Goal: Navigation & Orientation: Find specific page/section

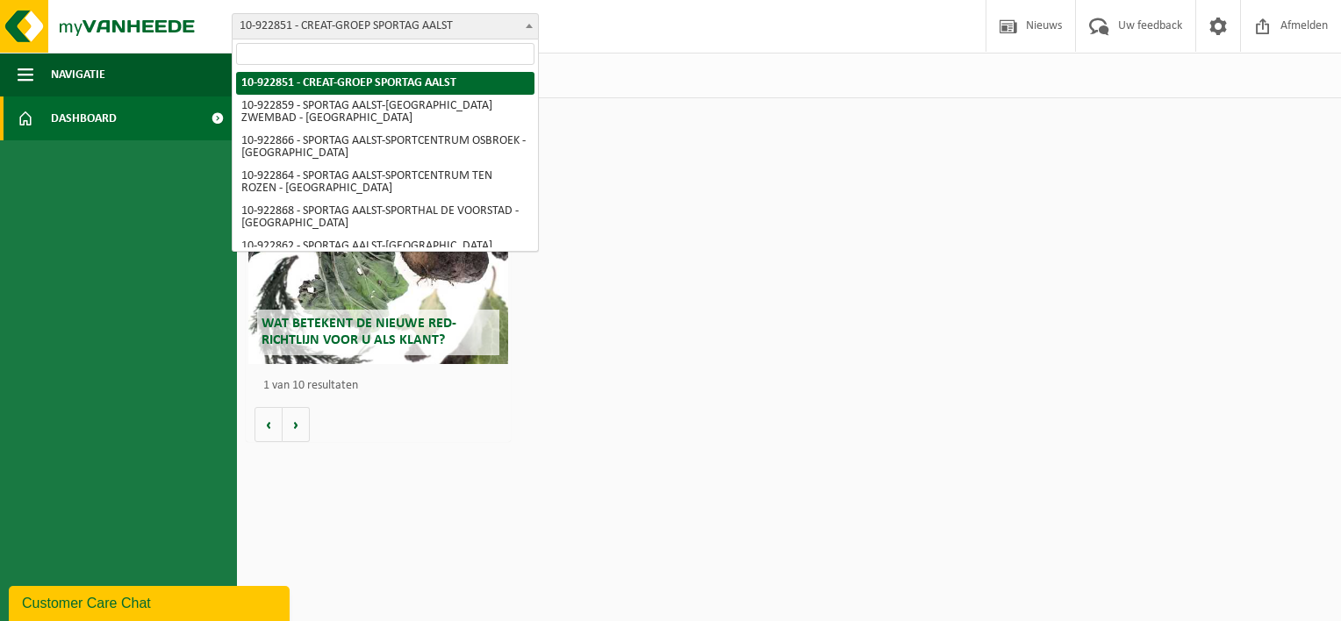
click at [384, 27] on span "10-922851 - CREAT-GROEP SPORTAG AALST" at bounding box center [385, 26] width 305 height 25
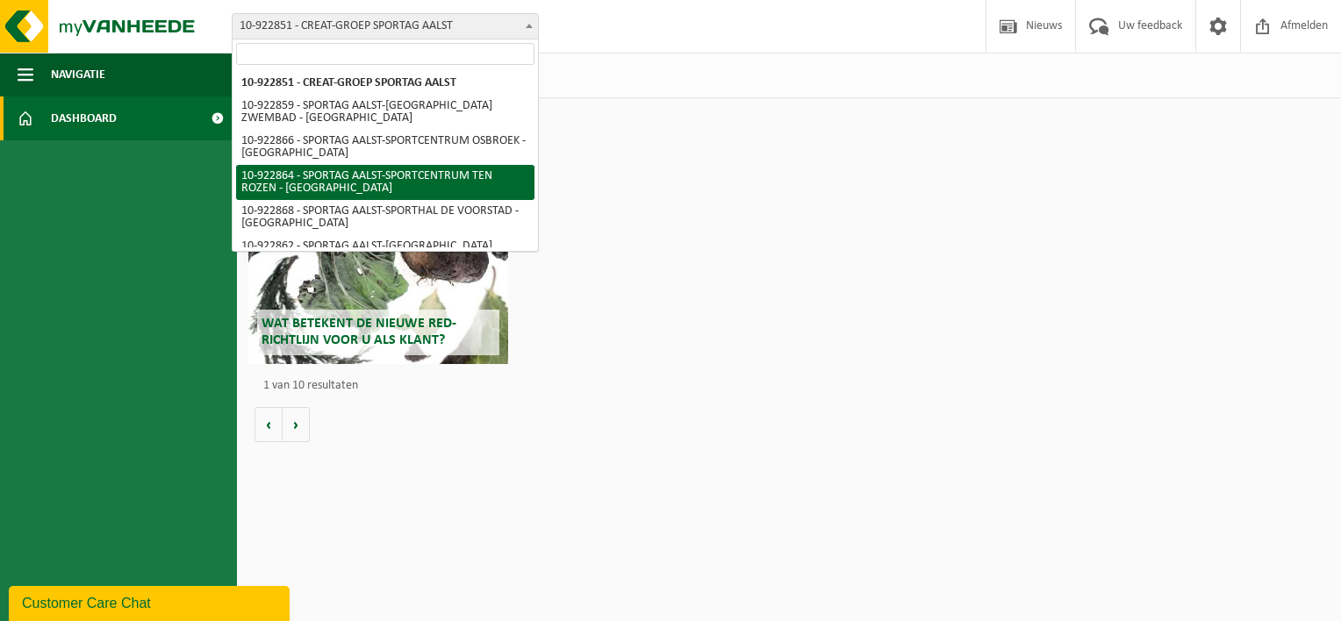
scroll to position [128, 0]
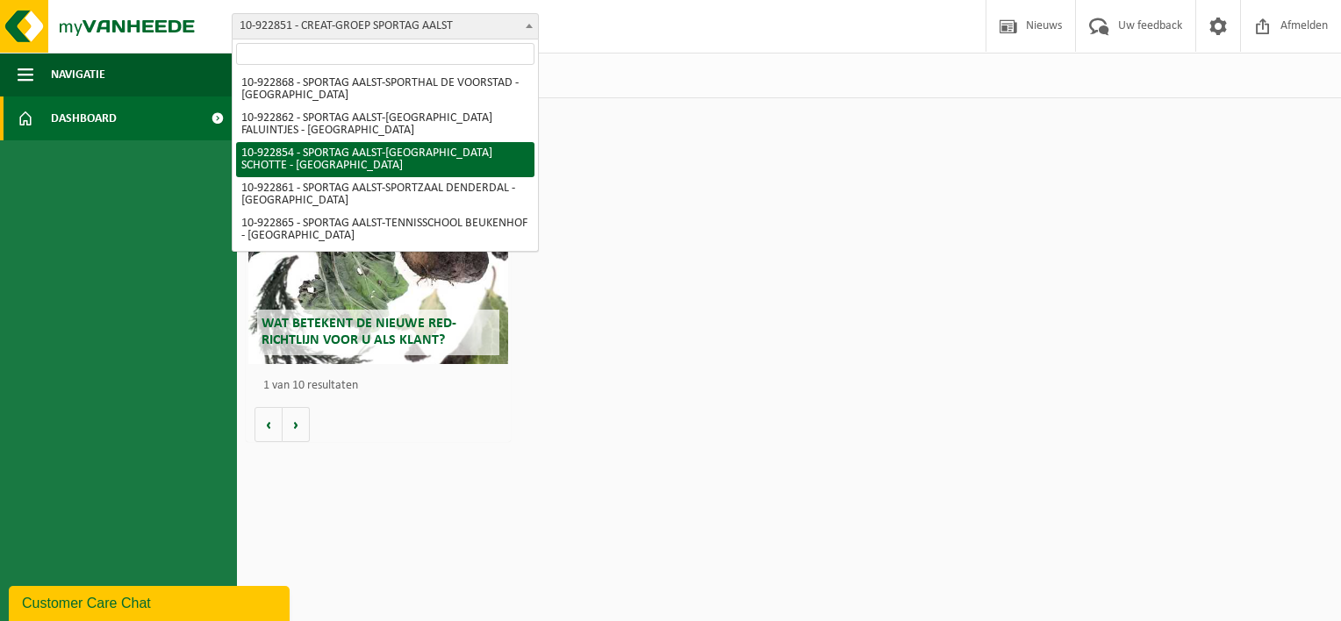
select select "130724"
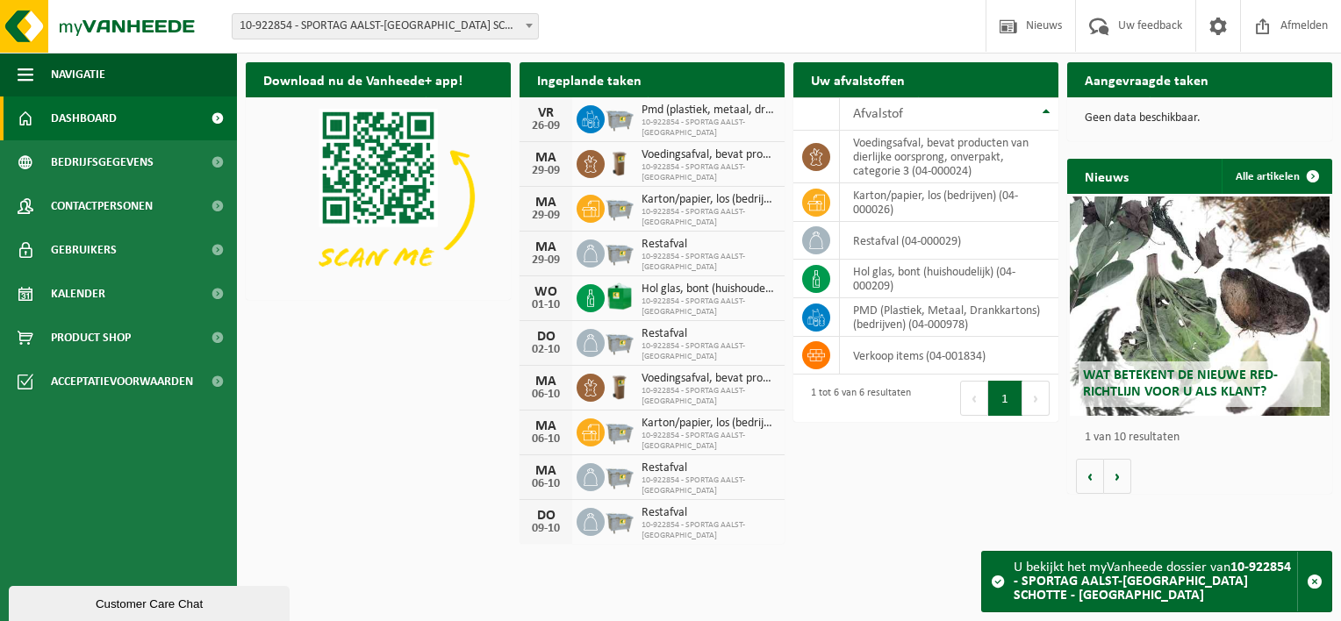
click at [220, 118] on span at bounding box center [216, 119] width 39 height 44
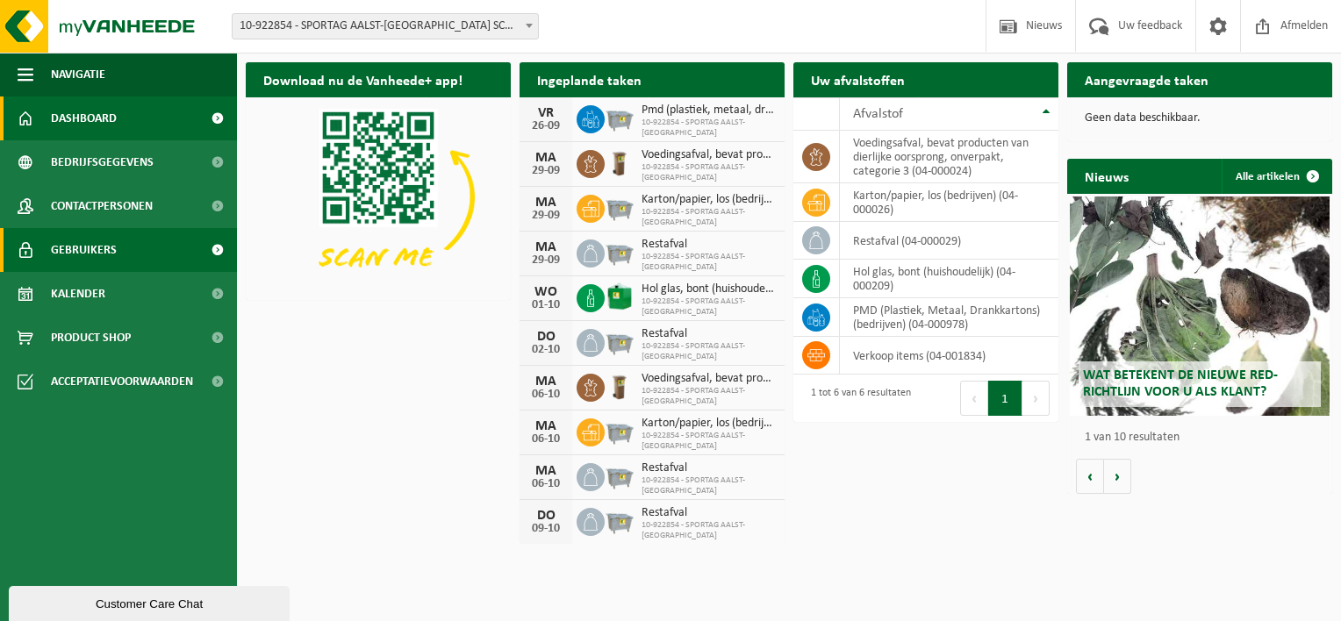
click at [218, 242] on span at bounding box center [216, 250] width 39 height 44
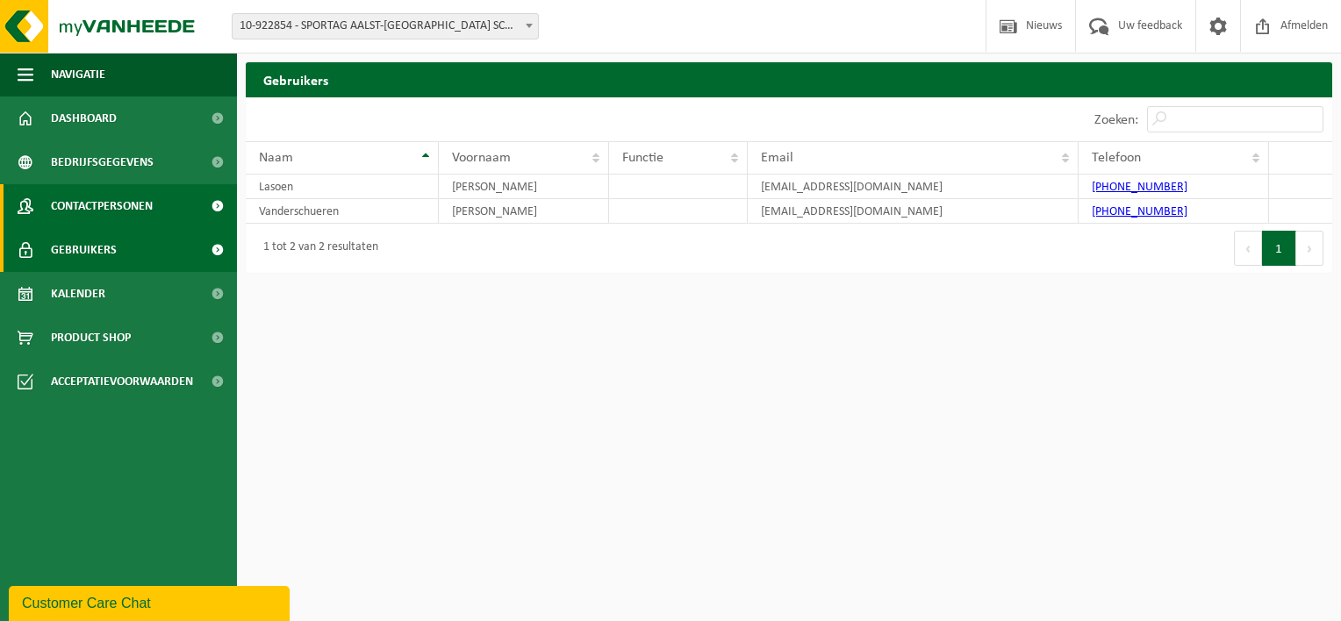
click at [207, 212] on span at bounding box center [216, 206] width 39 height 44
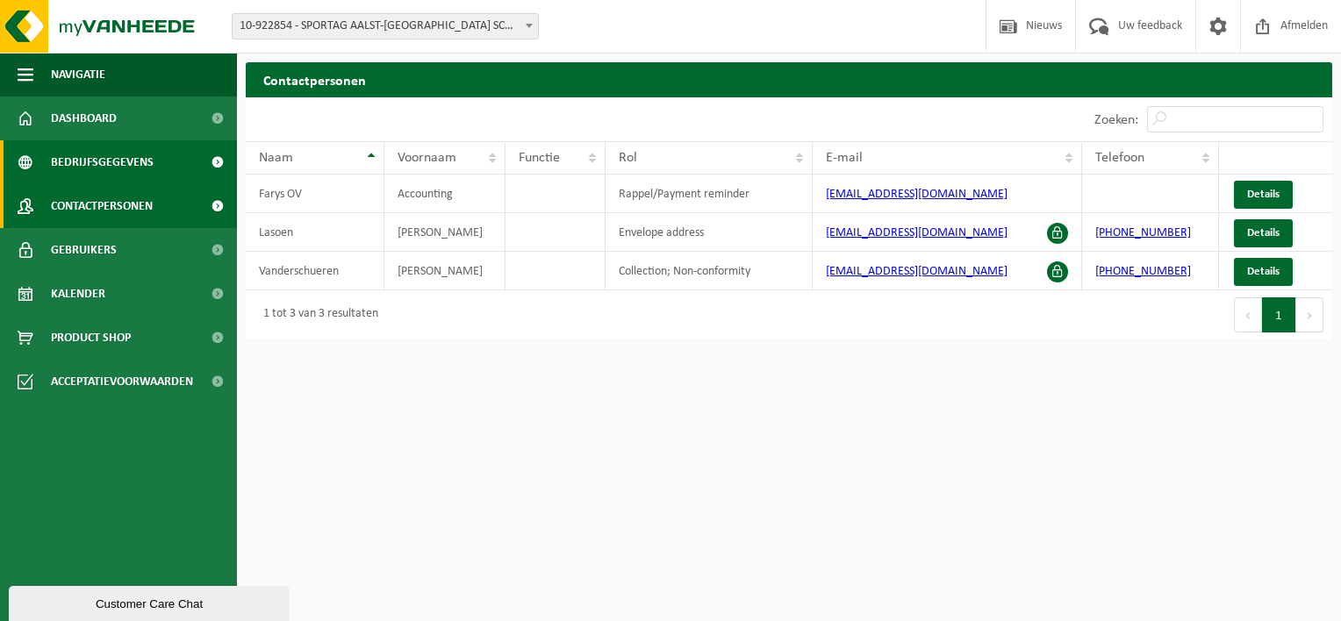
click at [199, 173] on span at bounding box center [216, 162] width 39 height 44
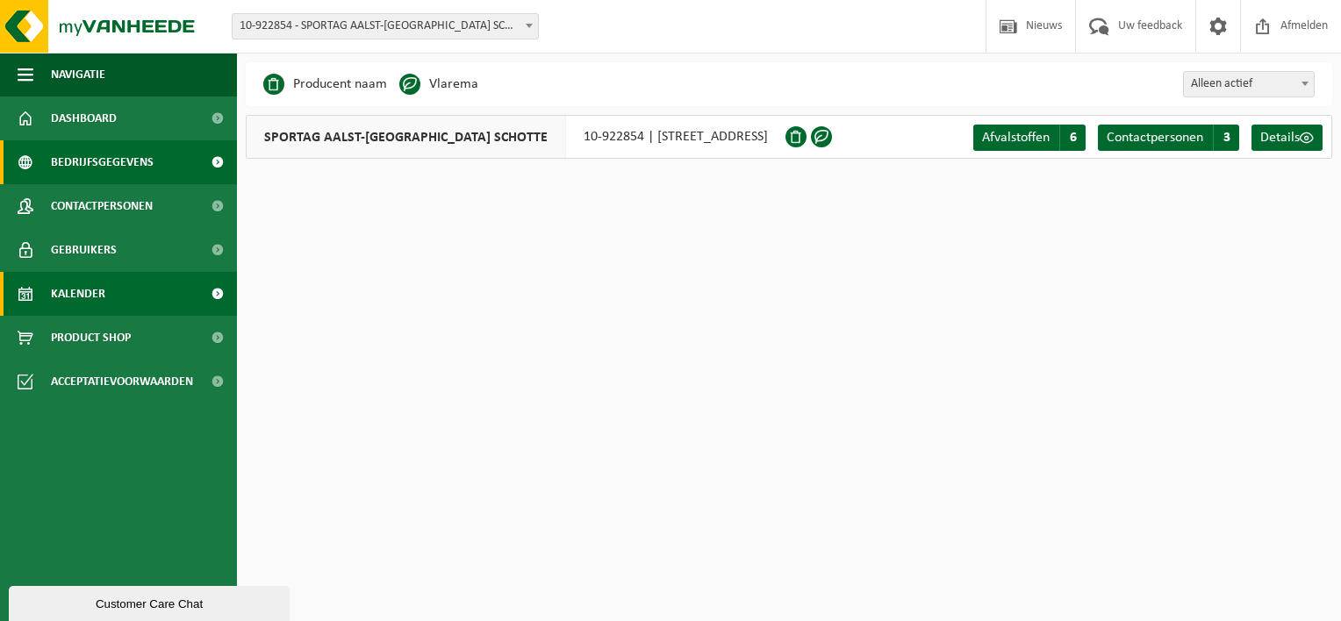
click at [140, 296] on link "Kalender" at bounding box center [118, 294] width 237 height 44
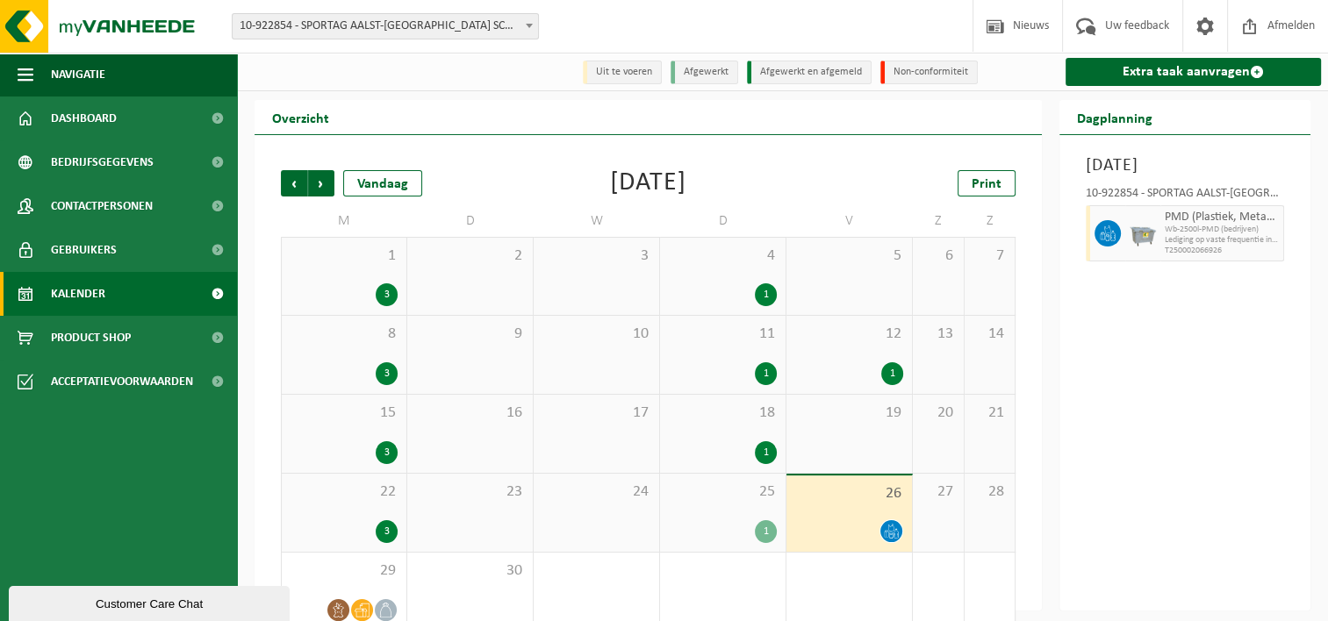
click at [450, 28] on span "10-922854 - SPORTAG AALST-[GEOGRAPHIC_DATA] SCHOTTE - [GEOGRAPHIC_DATA]" at bounding box center [385, 26] width 305 height 25
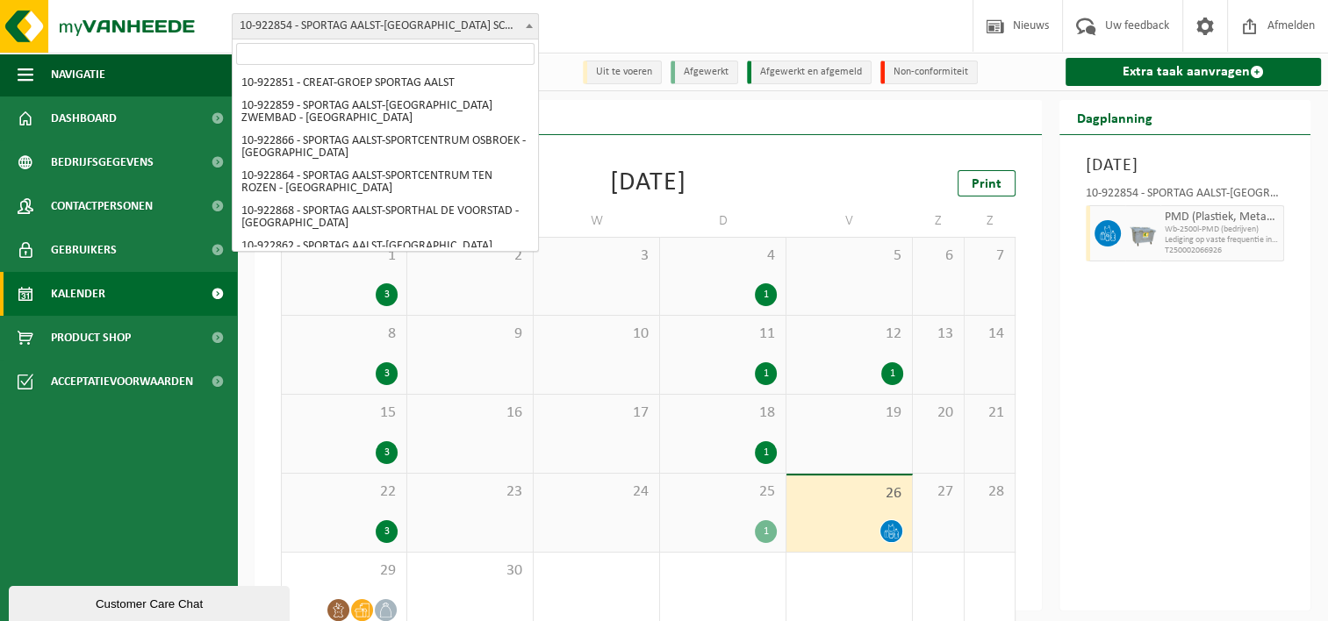
scroll to position [128, 0]
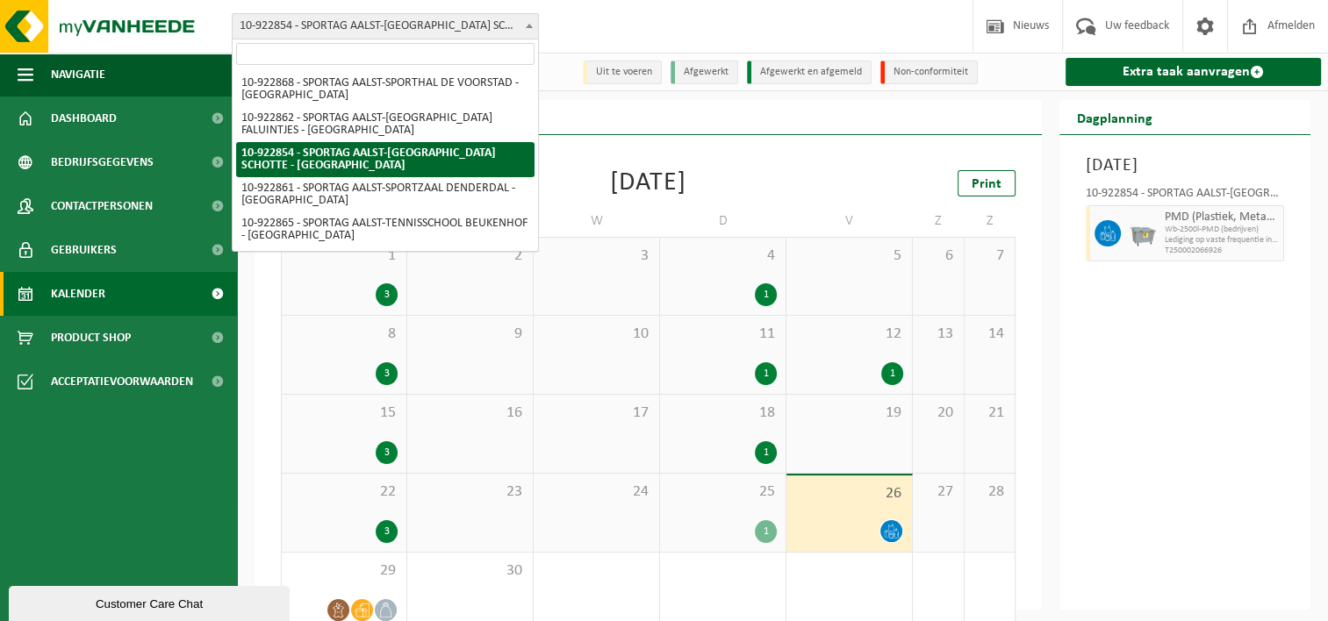
click at [450, 28] on span "10-922854 - SPORTAG AALST-[GEOGRAPHIC_DATA] SCHOTTE - [GEOGRAPHIC_DATA]" at bounding box center [385, 26] width 305 height 25
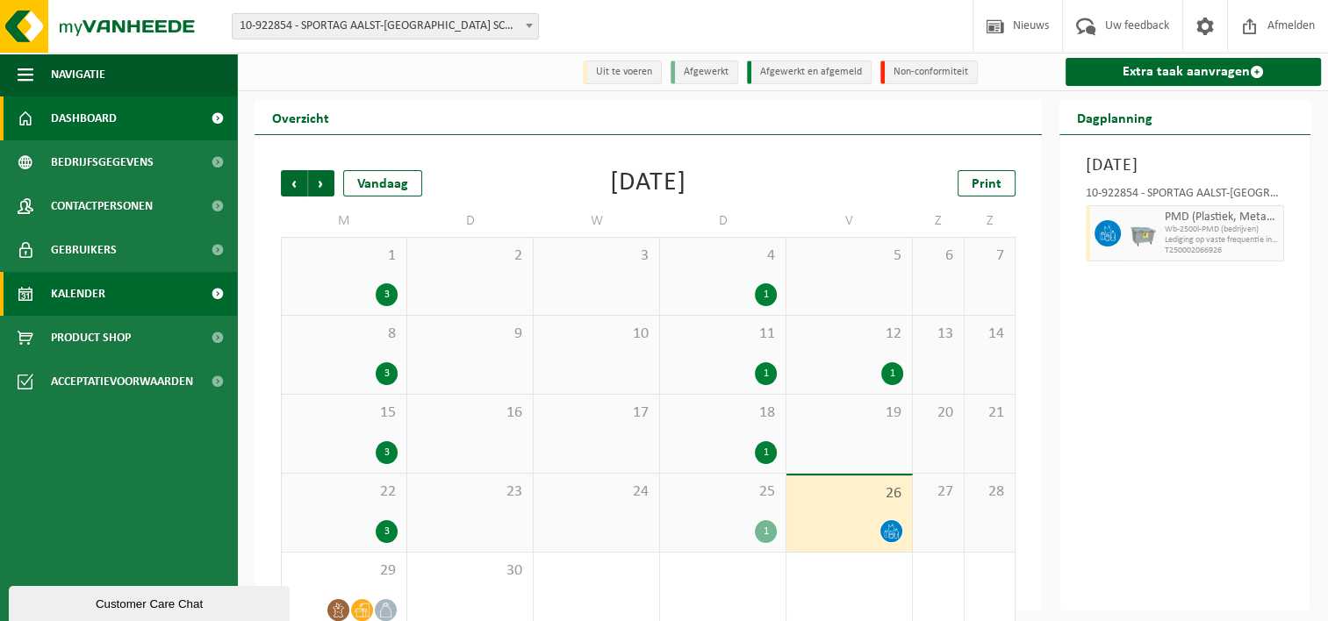
click at [141, 104] on link "Dashboard" at bounding box center [118, 119] width 237 height 44
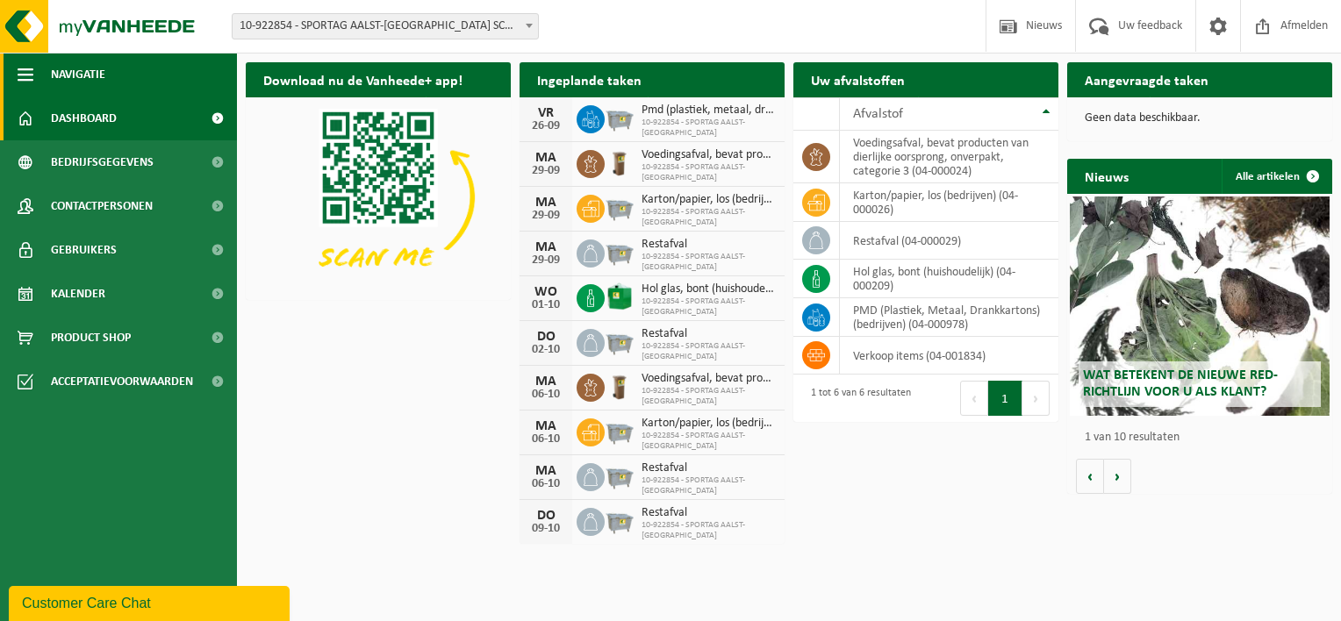
click at [39, 78] on button "Navigatie" at bounding box center [118, 75] width 237 height 44
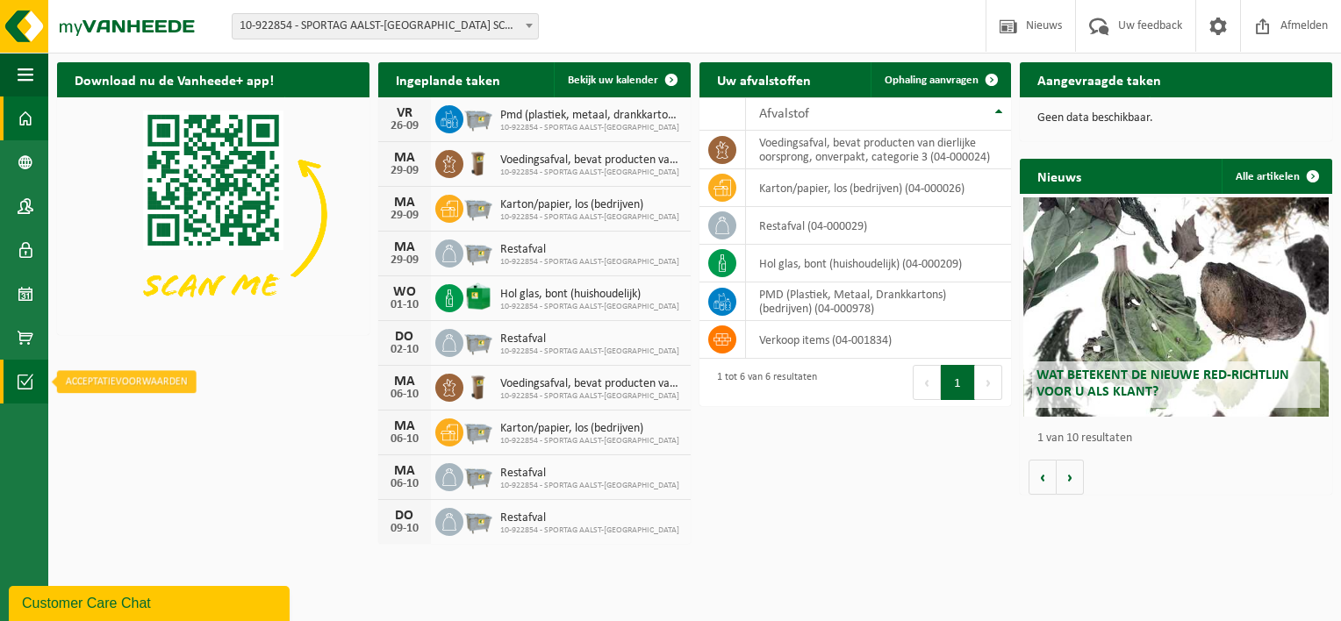
click at [32, 373] on span at bounding box center [26, 382] width 16 height 44
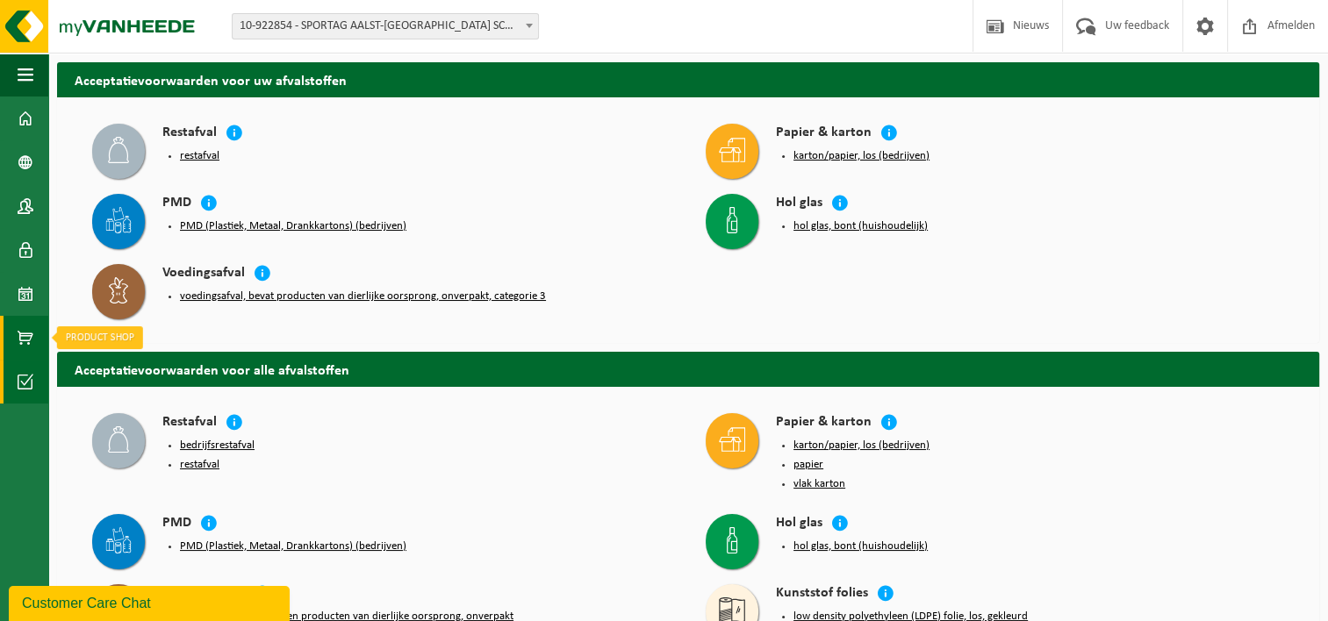
click at [39, 326] on link "Product Shop" at bounding box center [24, 338] width 48 height 44
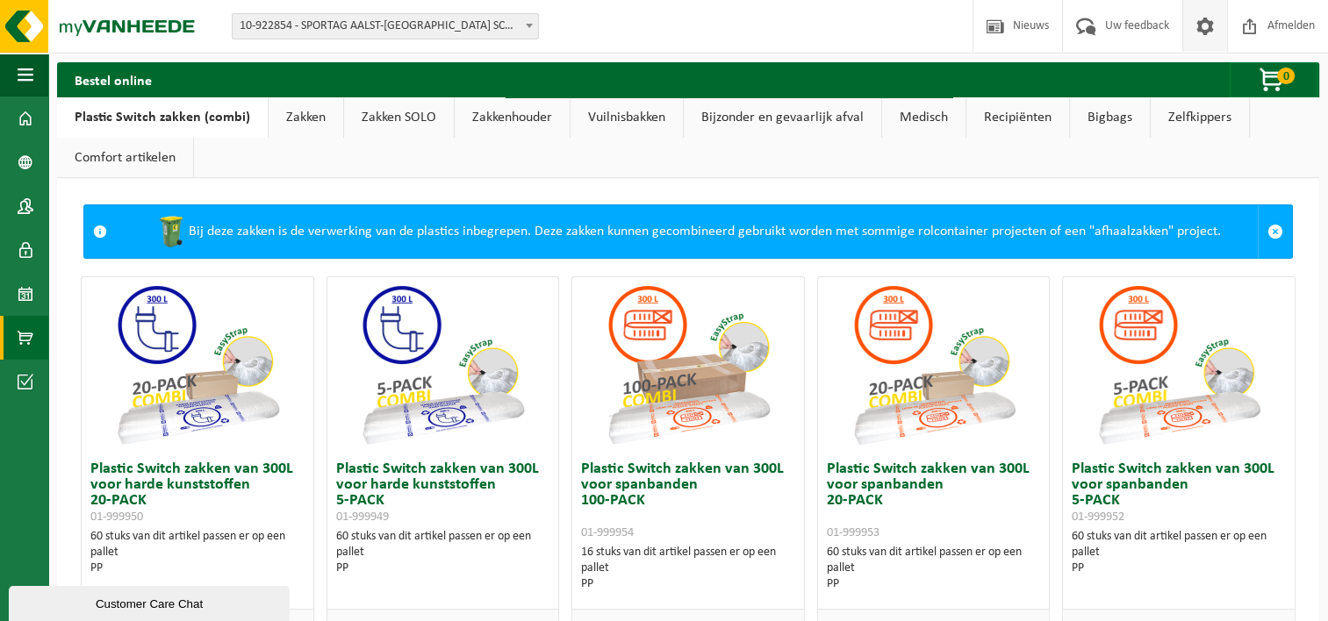
click at [1192, 25] on span at bounding box center [1205, 26] width 26 height 52
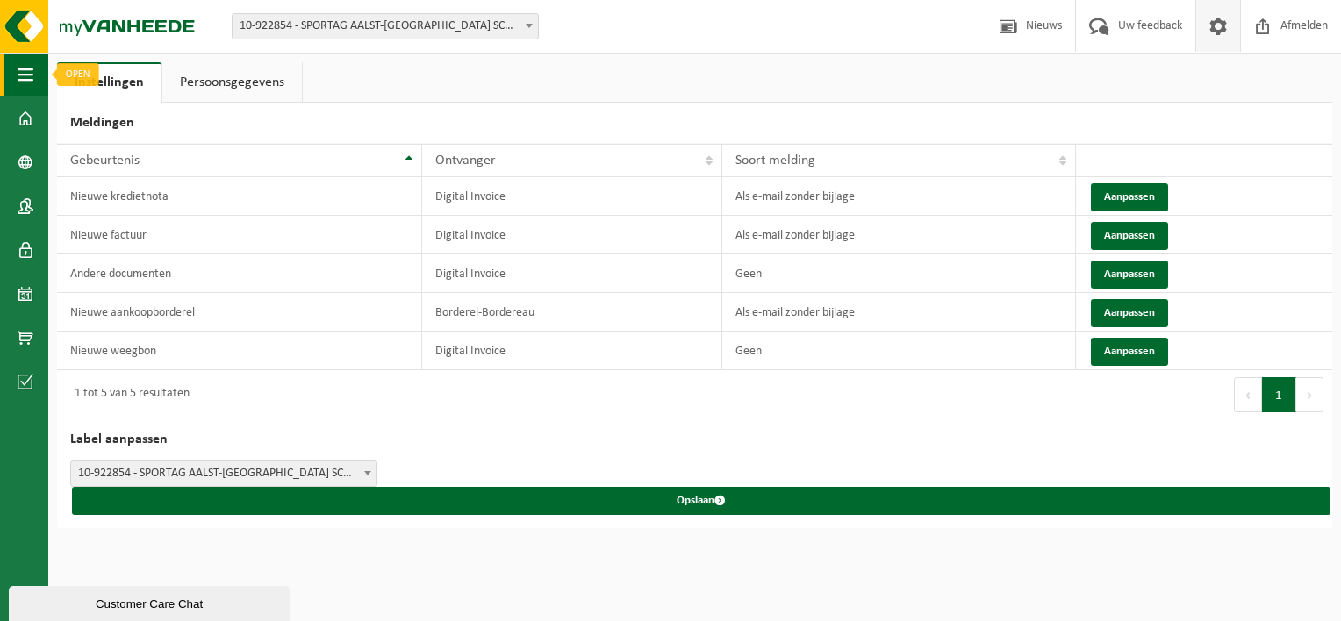
click at [32, 84] on span "button" at bounding box center [26, 75] width 16 height 44
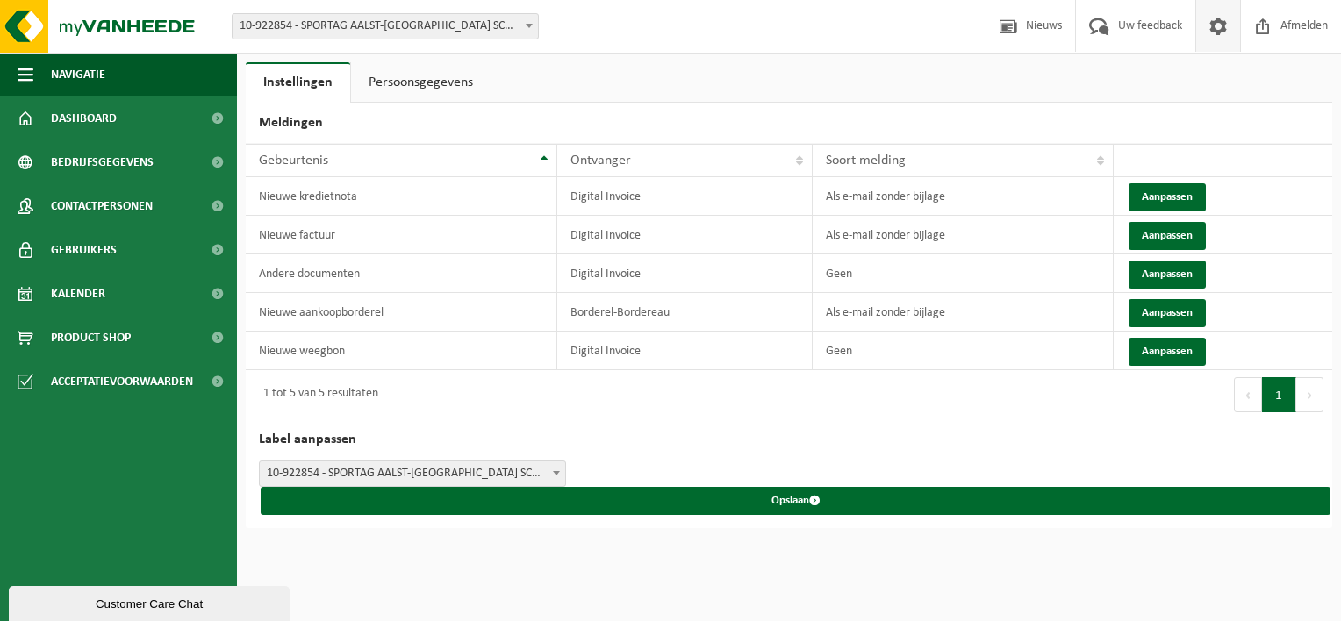
click at [426, 14] on span "10-922854 - SPORTAG AALST-[GEOGRAPHIC_DATA] SCHOTTE - [GEOGRAPHIC_DATA]" at bounding box center [385, 26] width 305 height 25
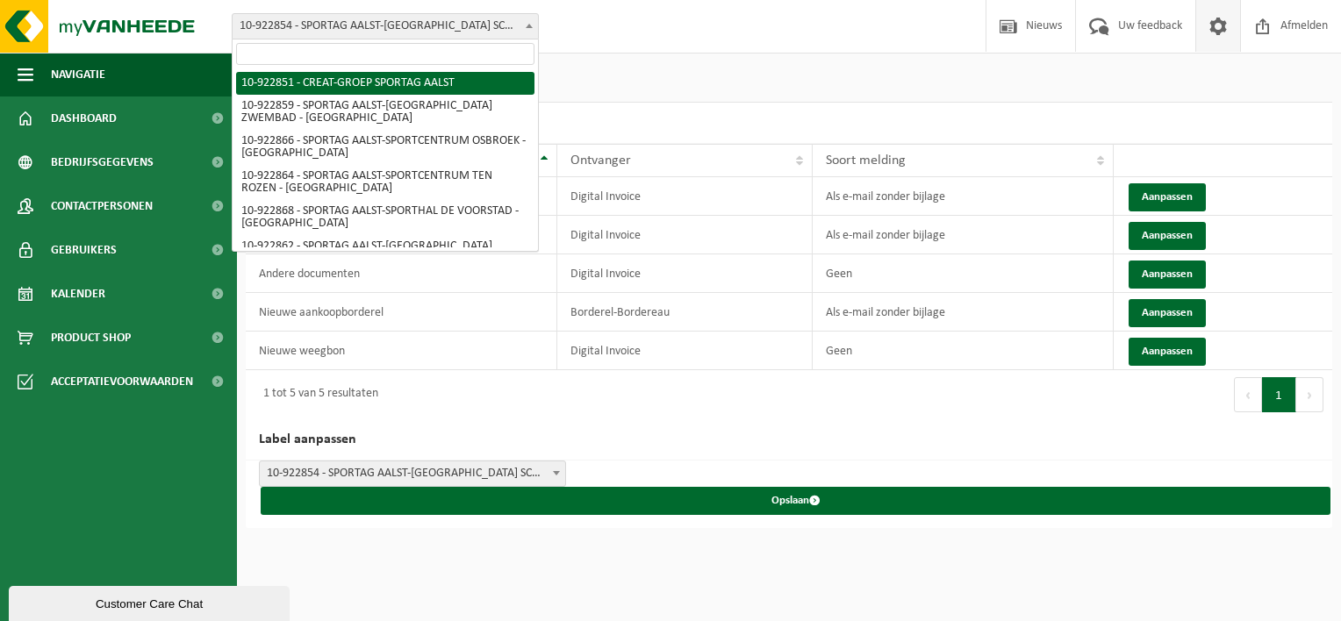
select select "130723"
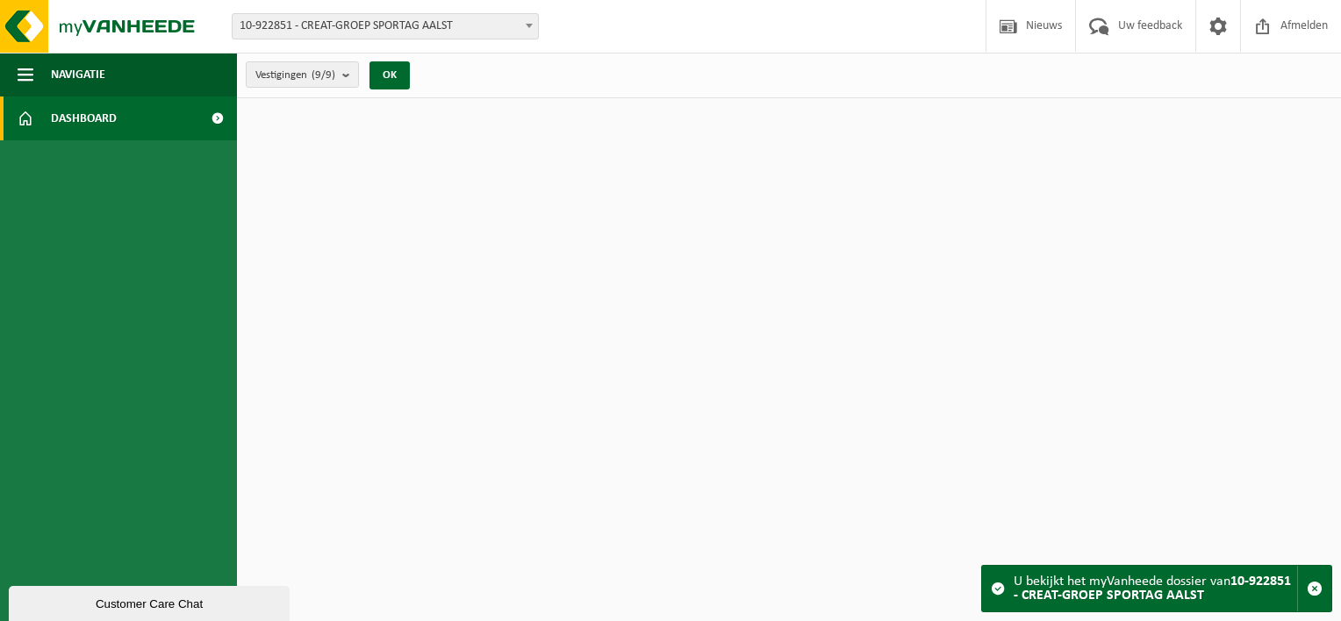
click at [145, 121] on link "Dashboard" at bounding box center [118, 119] width 237 height 44
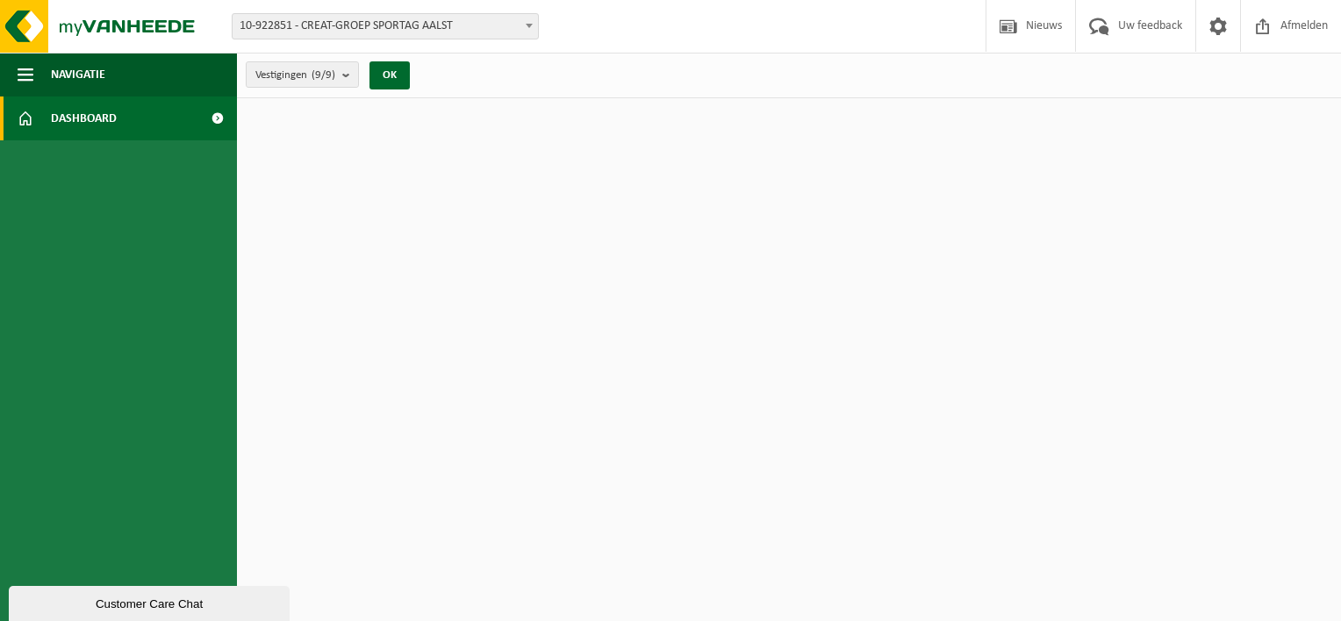
click at [215, 112] on span at bounding box center [216, 119] width 39 height 44
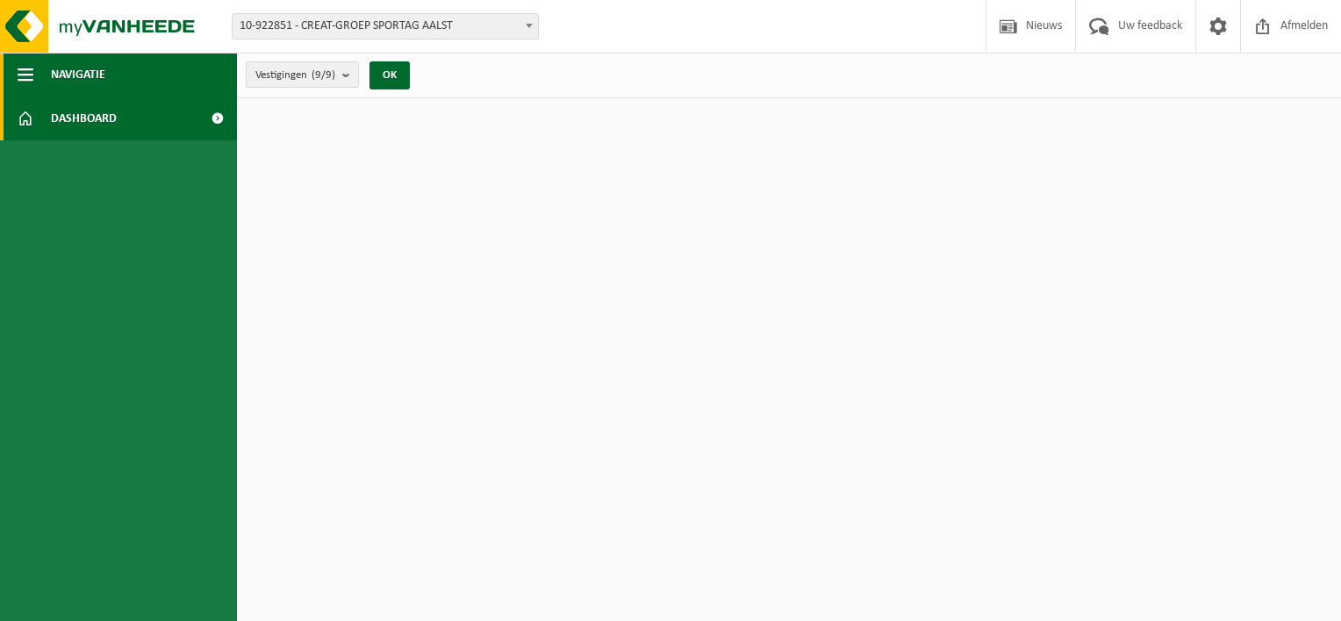
click at [31, 75] on span "button" at bounding box center [26, 75] width 16 height 44
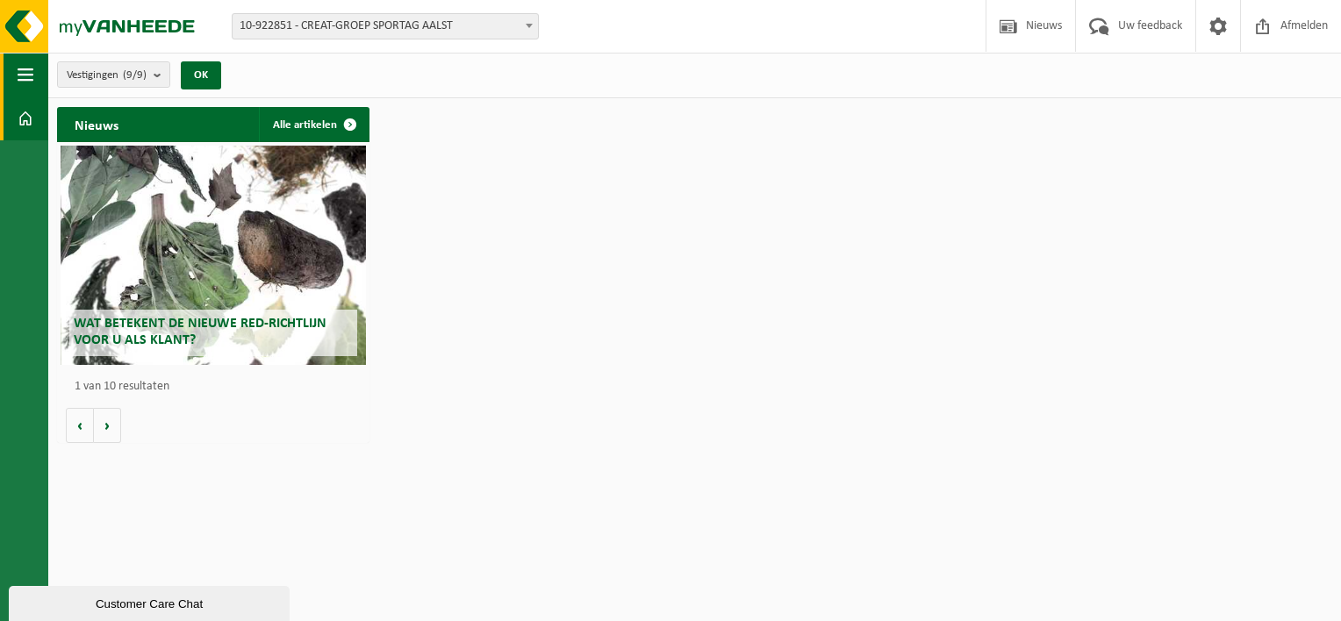
click at [31, 75] on span "button" at bounding box center [26, 75] width 16 height 44
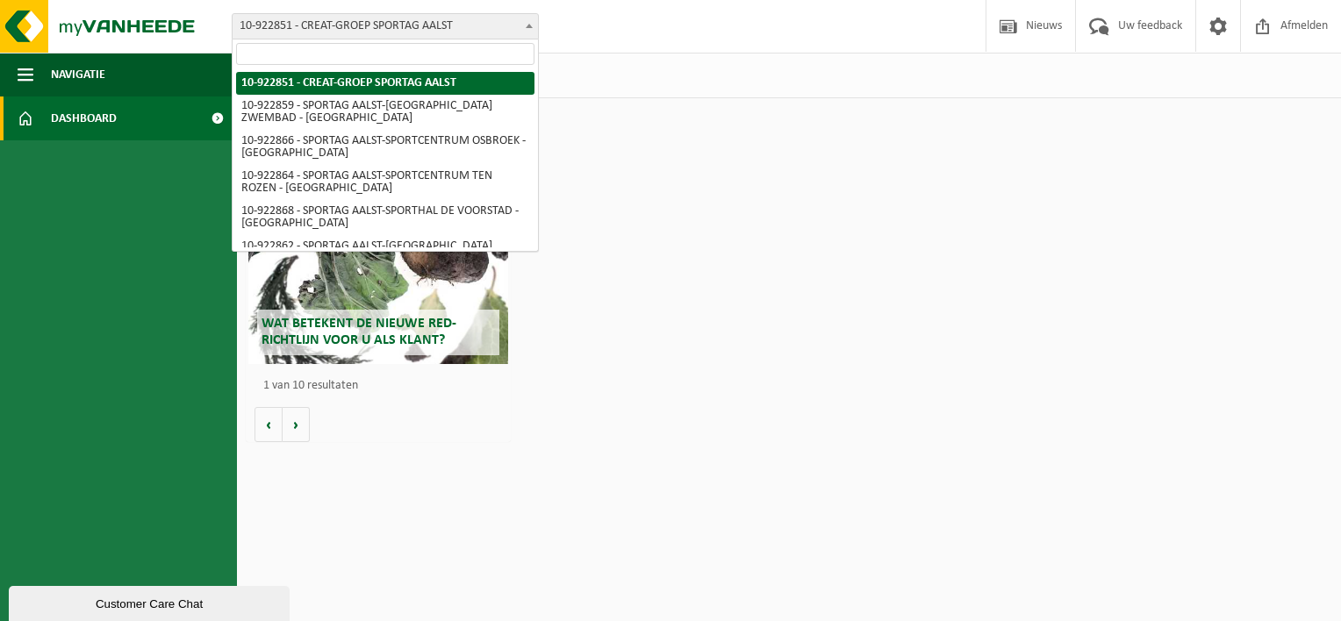
click at [389, 28] on span "10-922851 - CREAT-GROEP SPORTAG AALST" at bounding box center [385, 26] width 305 height 25
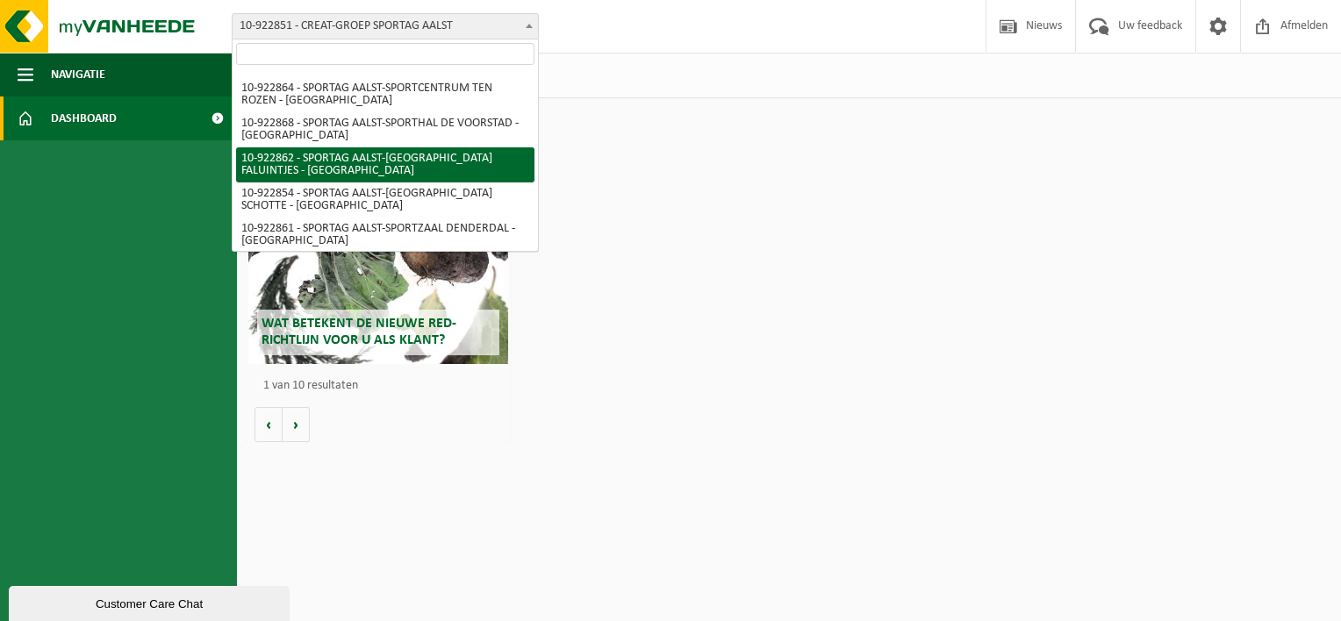
scroll to position [128, 0]
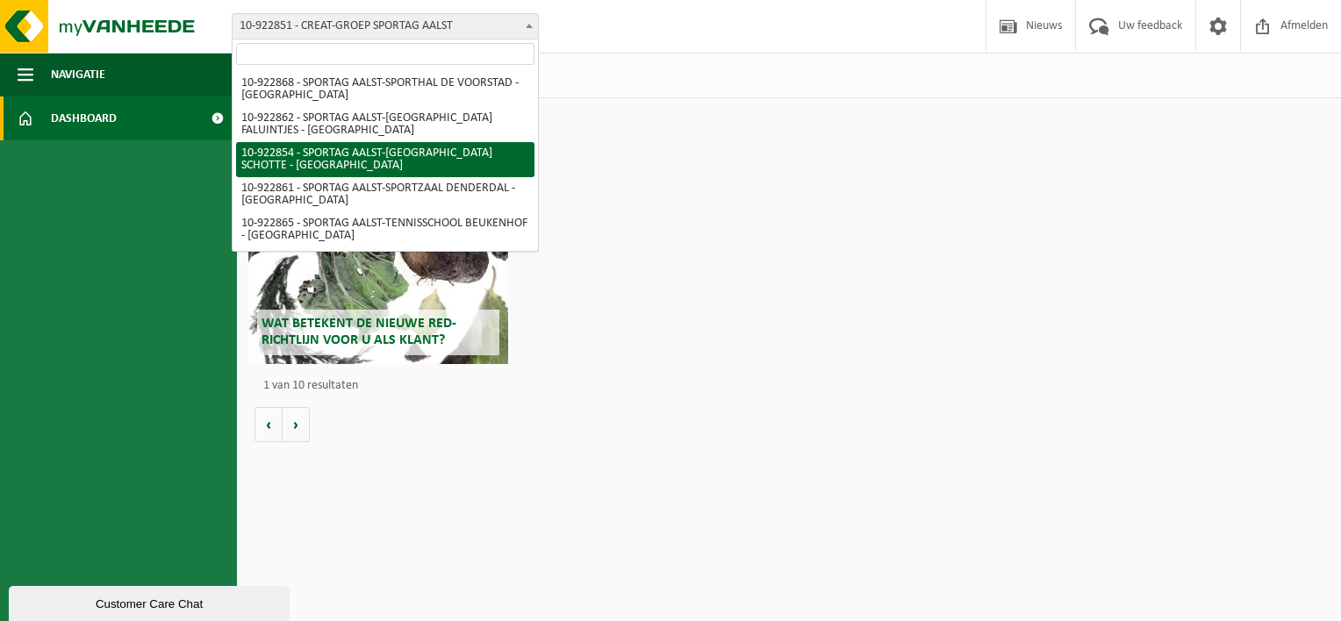
select select "130724"
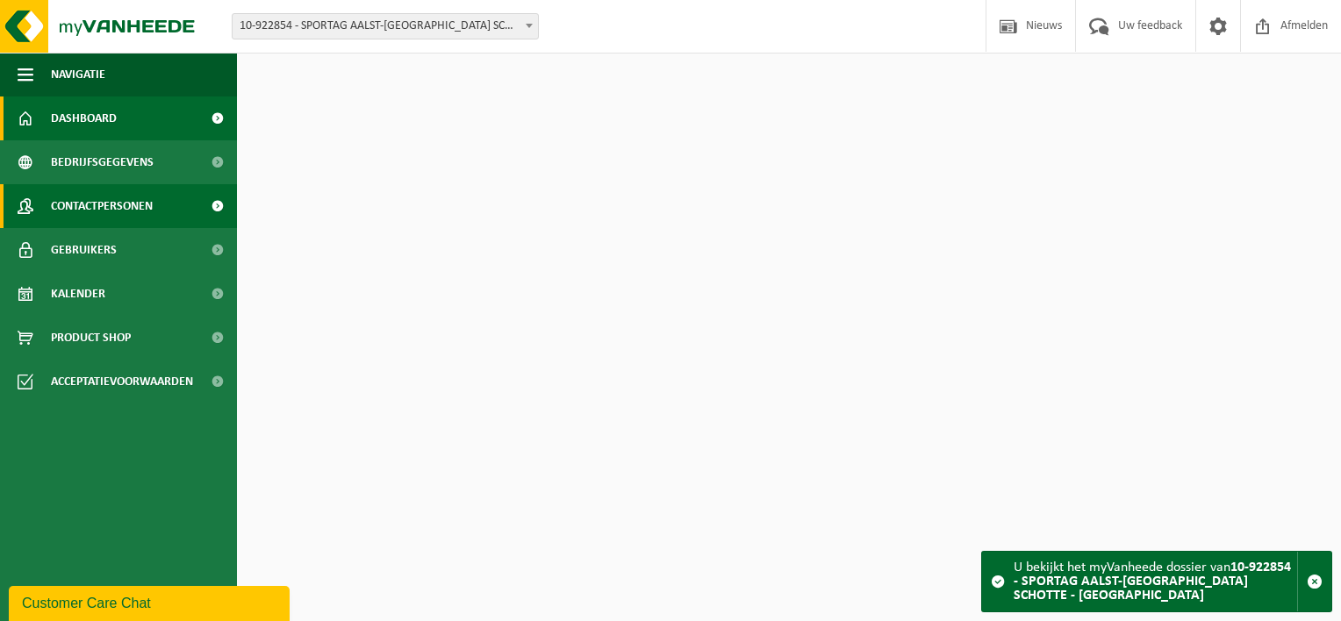
click at [161, 197] on link "Contactpersonen" at bounding box center [118, 206] width 237 height 44
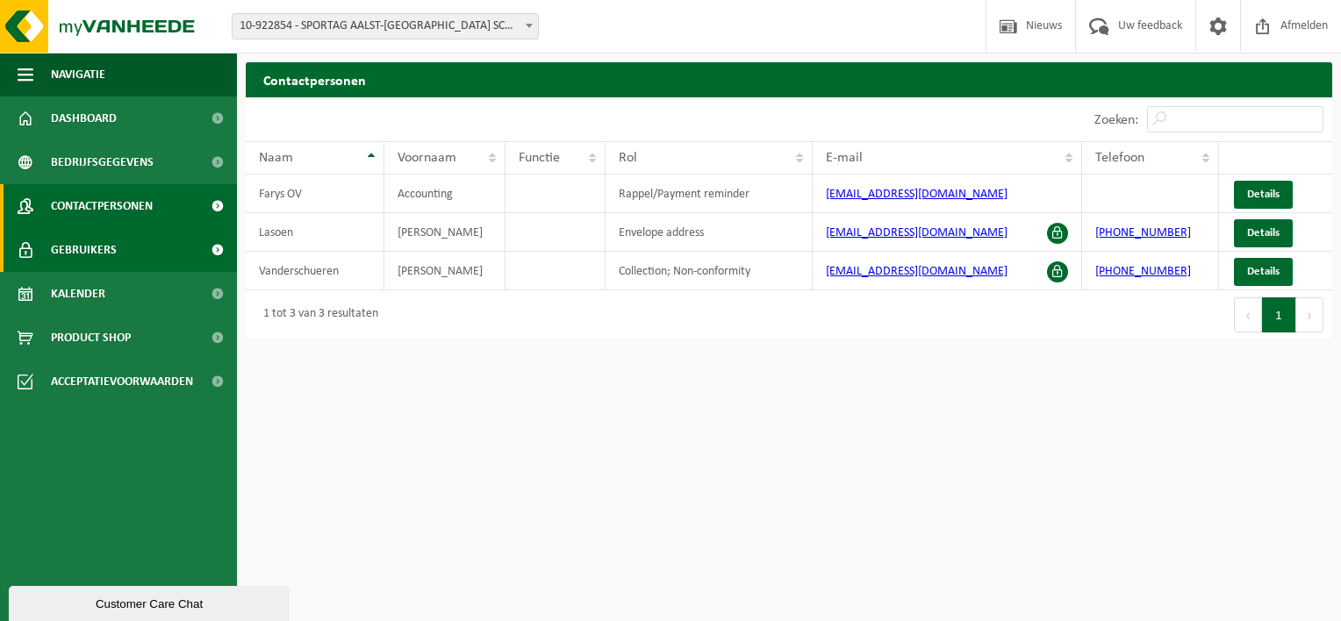
click at [166, 254] on link "Gebruikers" at bounding box center [118, 250] width 237 height 44
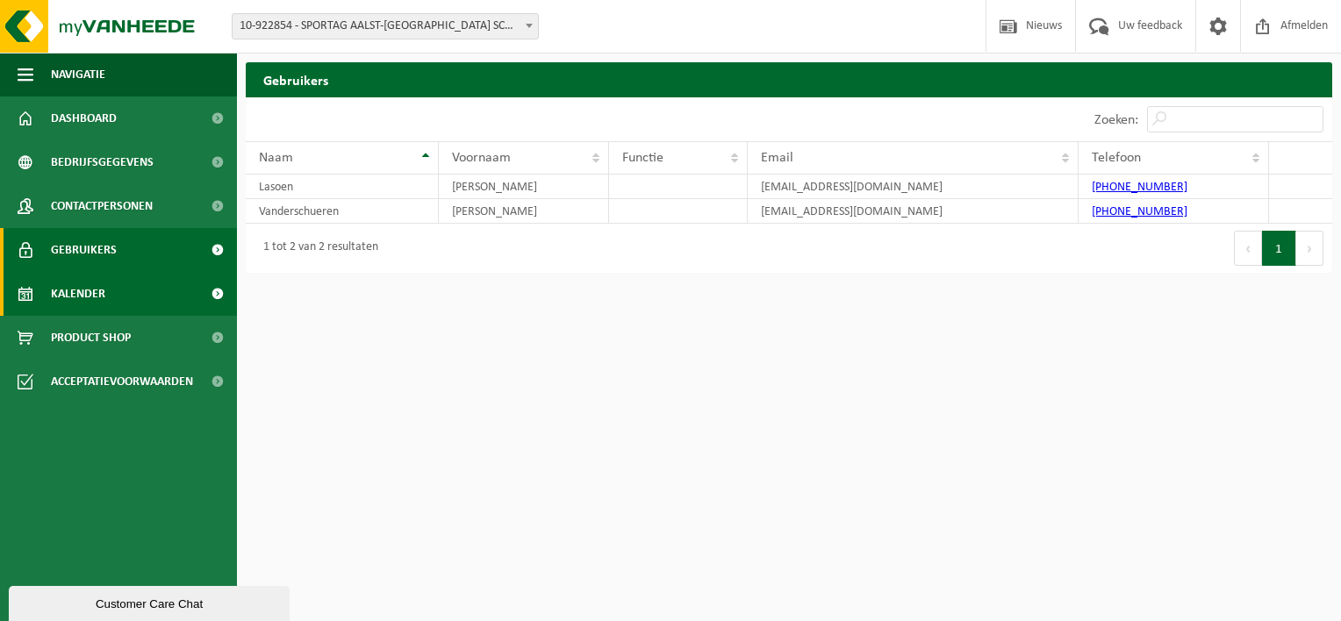
click at [154, 305] on link "Kalender" at bounding box center [118, 294] width 237 height 44
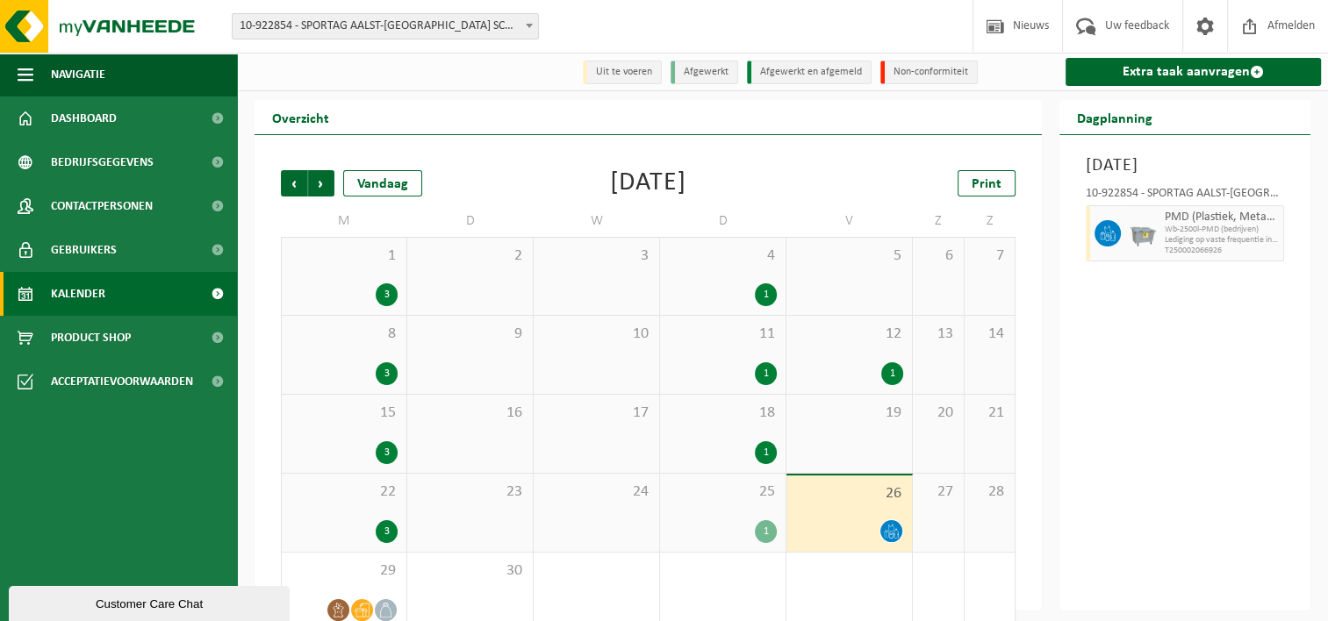
scroll to position [29, 0]
